Goal: Task Accomplishment & Management: Manage account settings

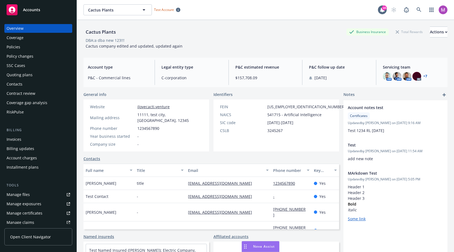
scroll to position [113, 0]
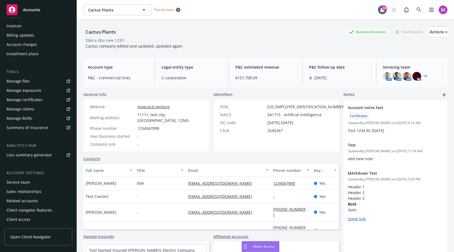
click at [19, 217] on div "Client access" at bounding box center [19, 219] width 24 height 9
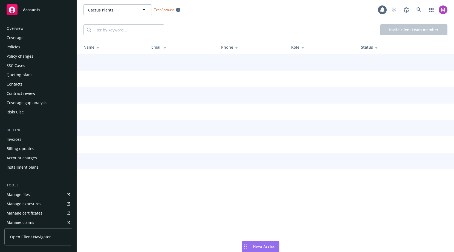
scroll to position [113, 0]
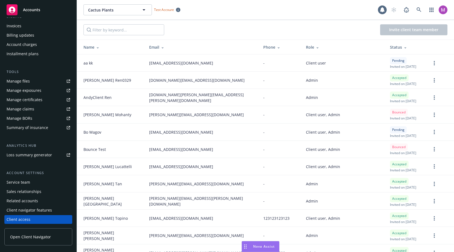
click at [20, 212] on div "Client navigator features" at bounding box center [29, 210] width 45 height 9
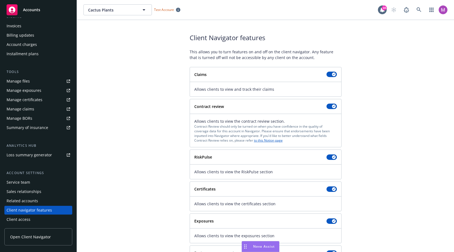
scroll to position [36, 0]
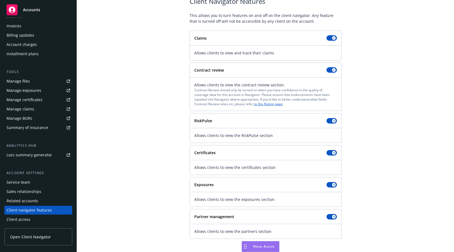
click at [49, 216] on div "Client access" at bounding box center [38, 219] width 63 height 9
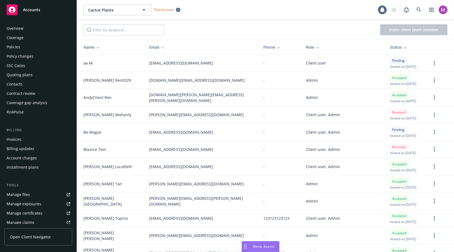
scroll to position [113, 0]
